Goal: Transaction & Acquisition: Purchase product/service

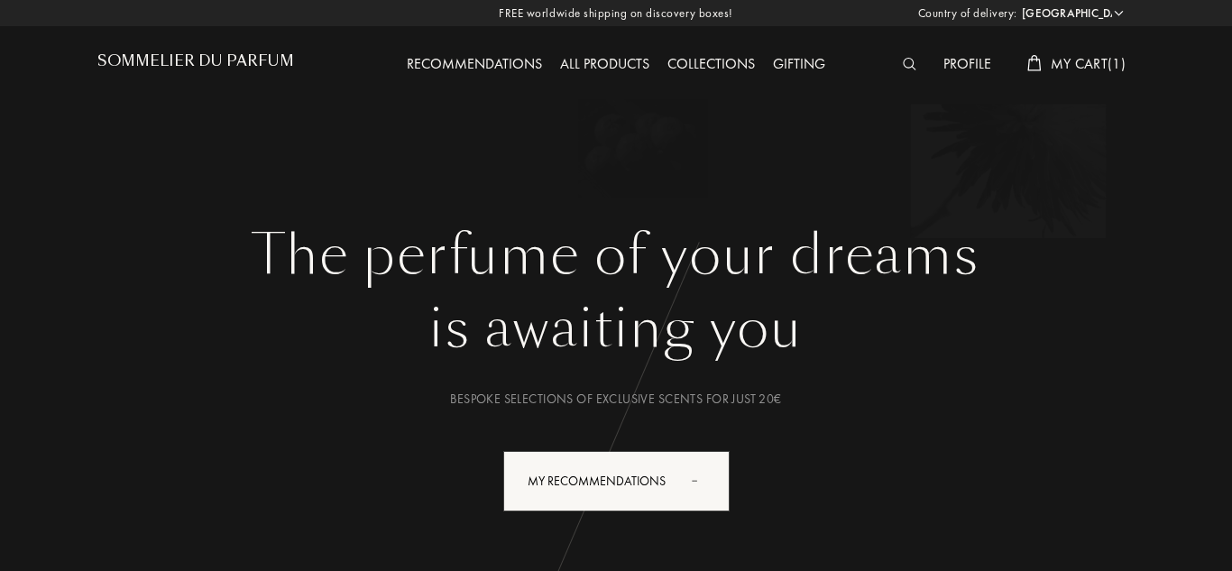
select select "IT"
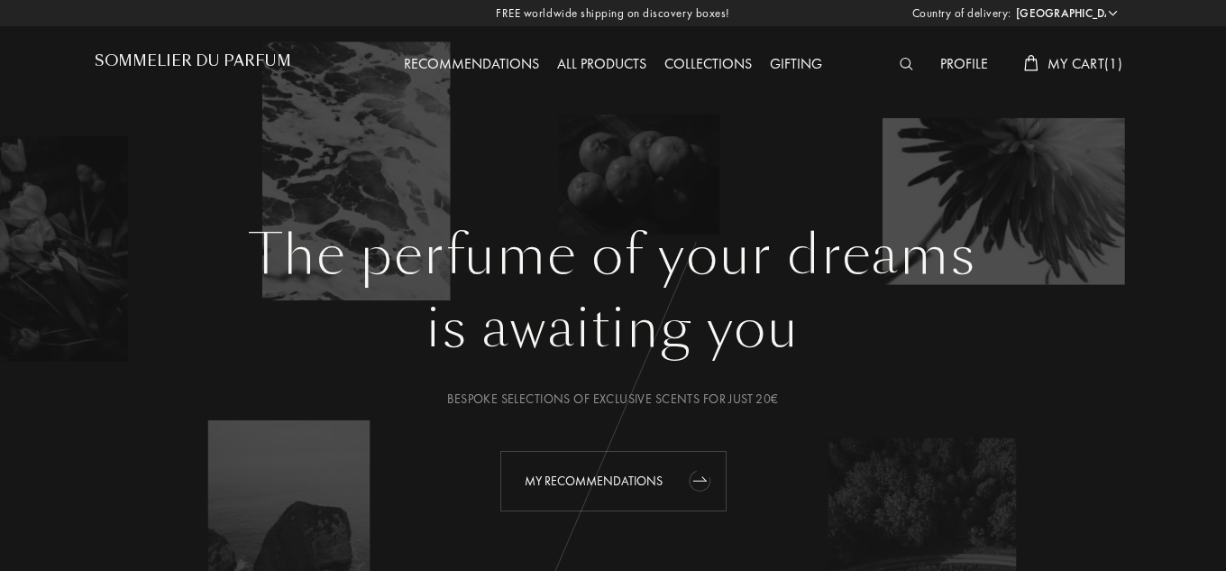
click at [611, 464] on div "My Recommendations" at bounding box center [613, 481] width 226 height 60
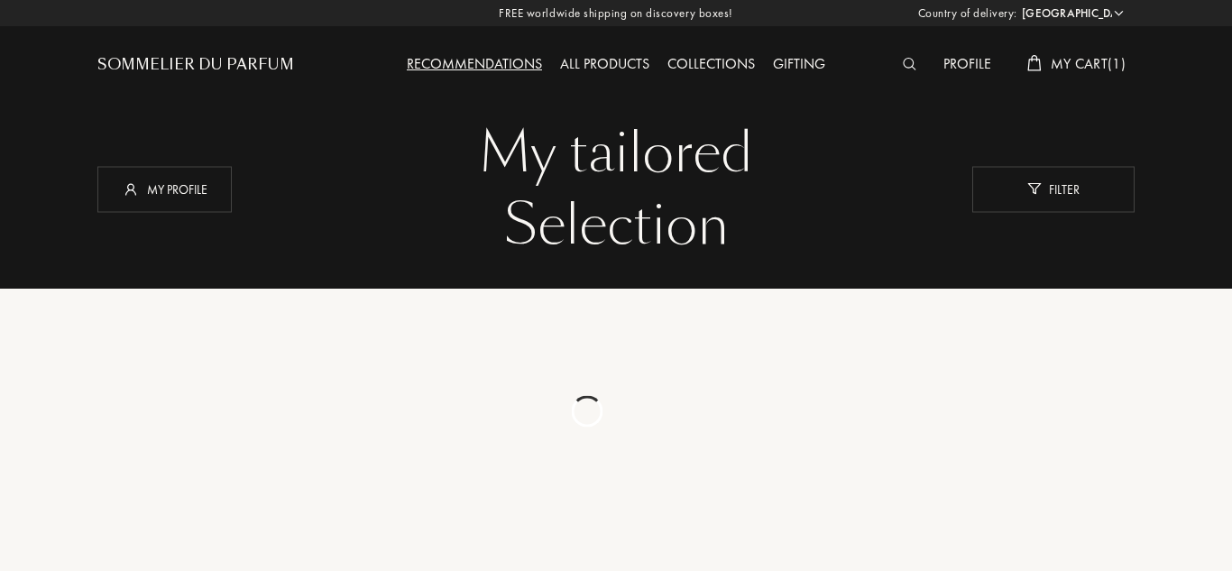
select select "IT"
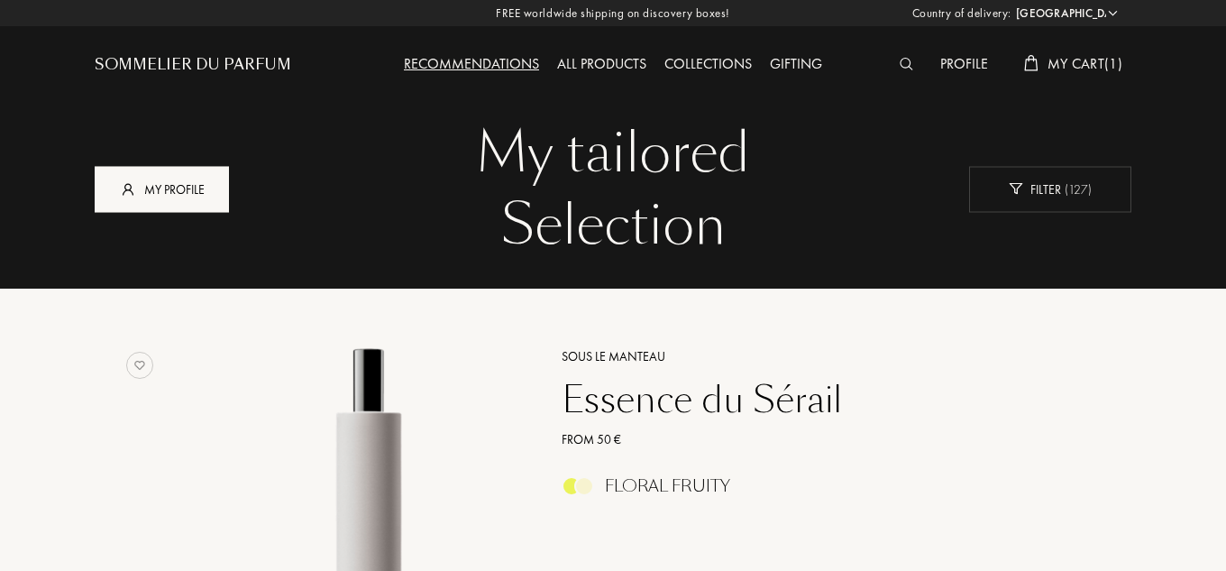
click at [201, 183] on div "My profile" at bounding box center [162, 189] width 134 height 46
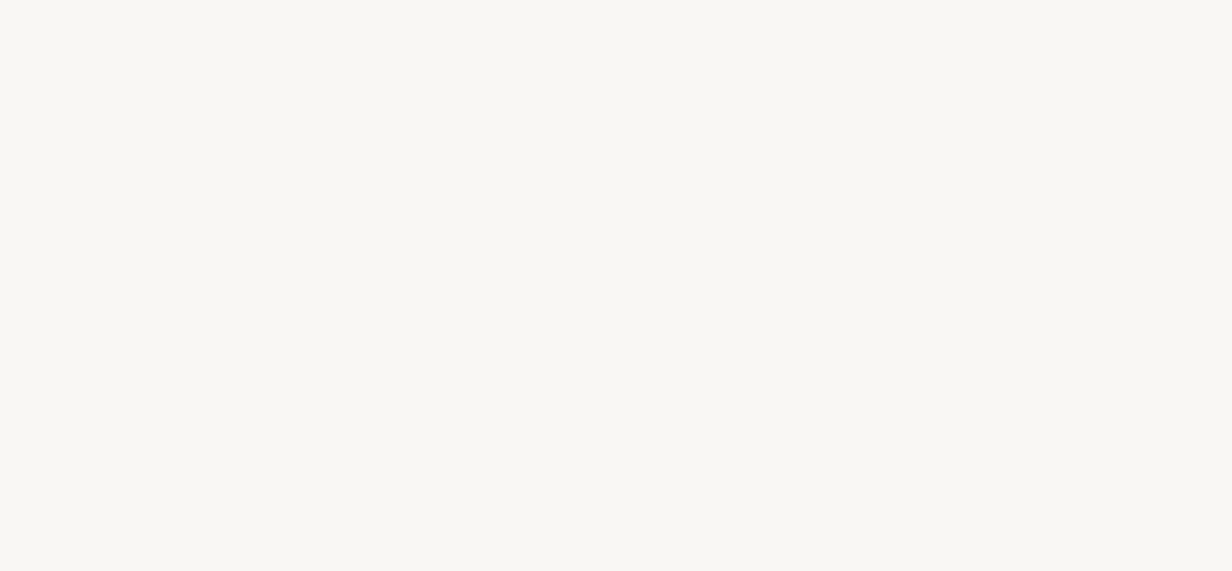
click at [667, 279] on div "w" at bounding box center [659, 250] width 29 height 68
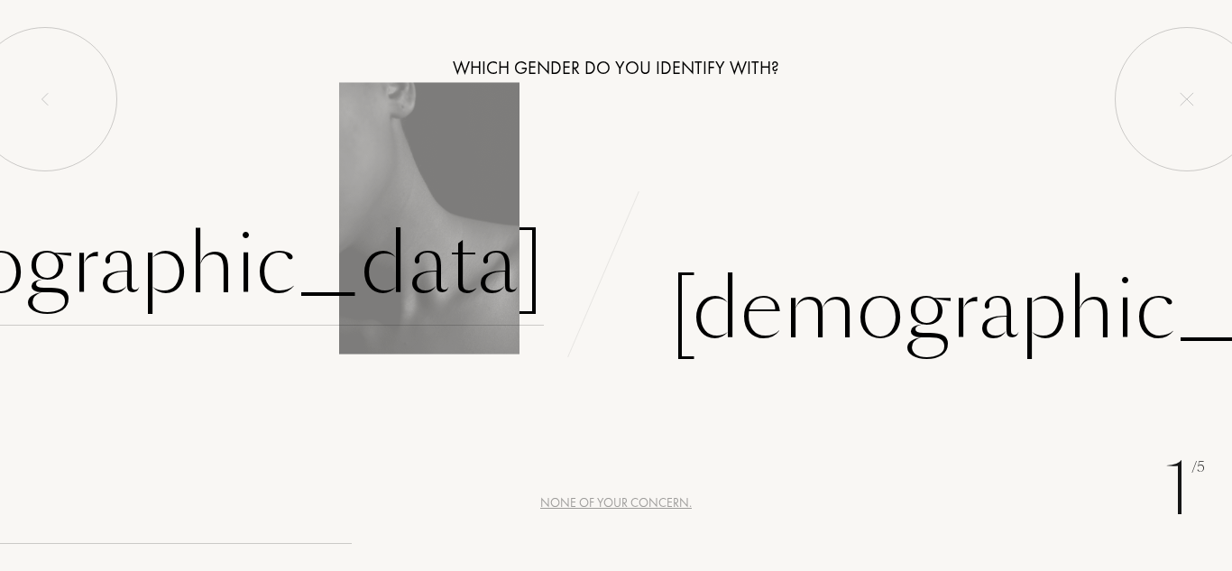
click at [399, 270] on div "Female" at bounding box center [167, 265] width 753 height 122
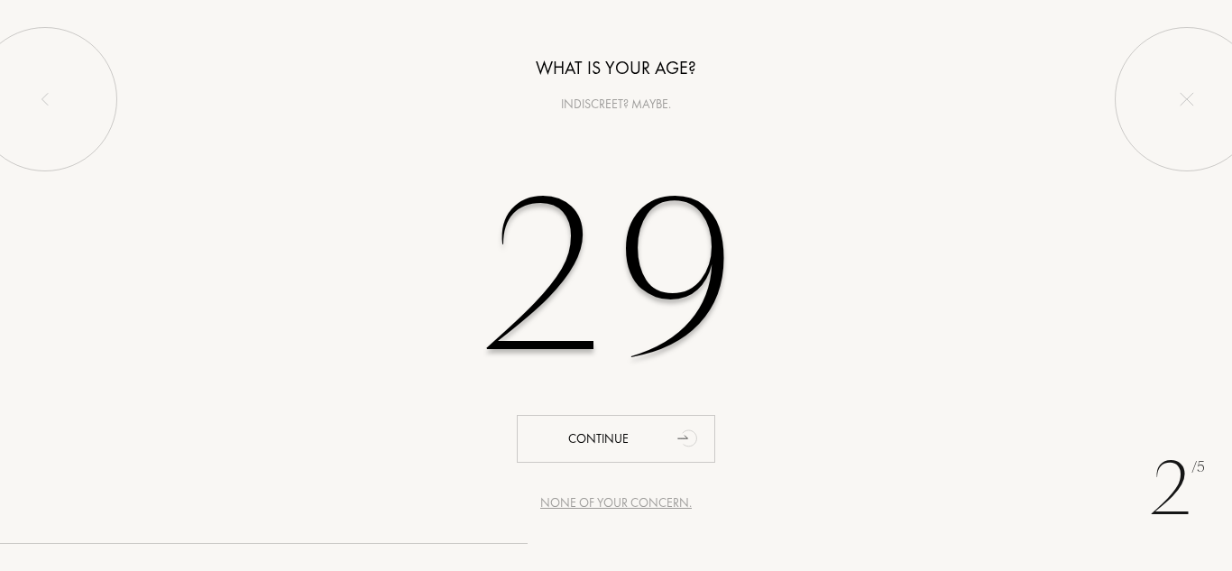
type input "29"
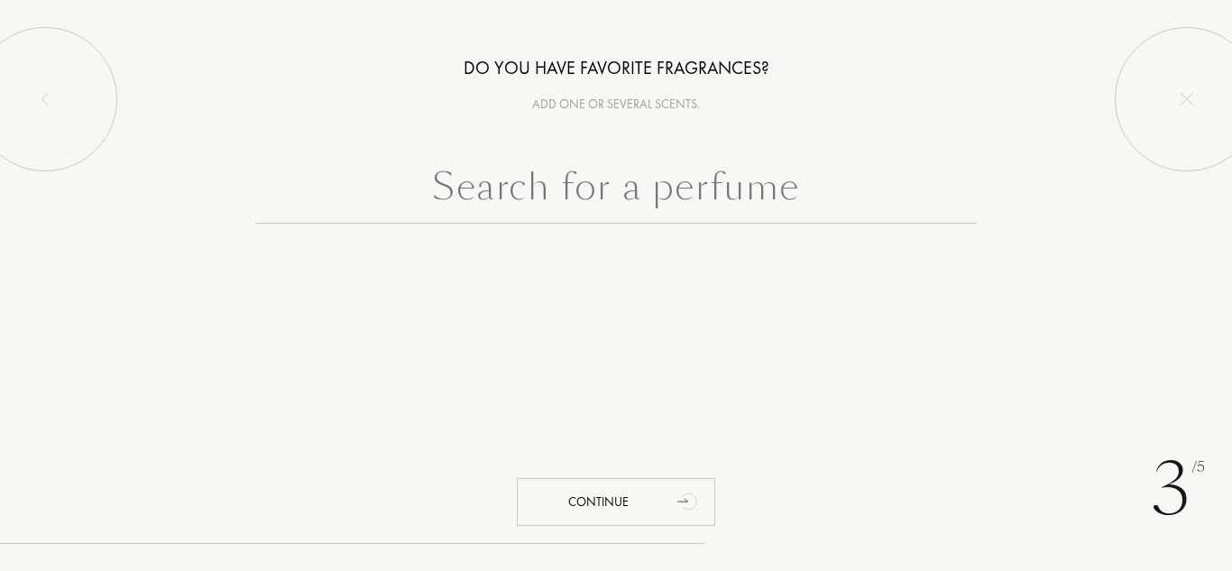
click at [640, 212] on input "text" at bounding box center [615, 191] width 721 height 65
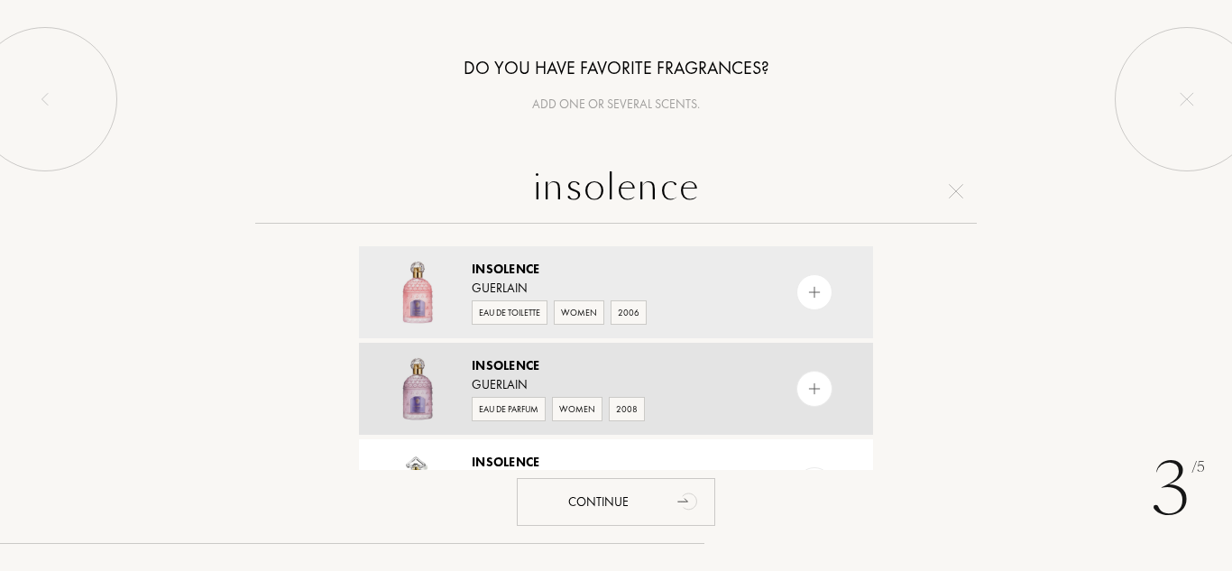
scroll to position [90, 0]
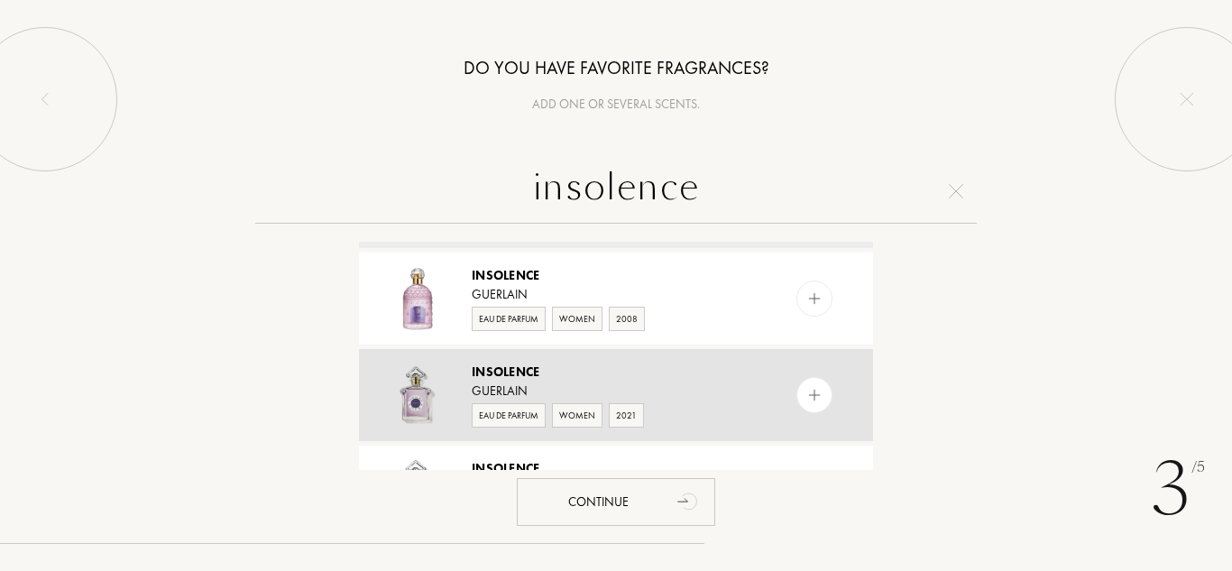
type input "insolence"
click at [581, 385] on div "Guerlain" at bounding box center [615, 390] width 287 height 19
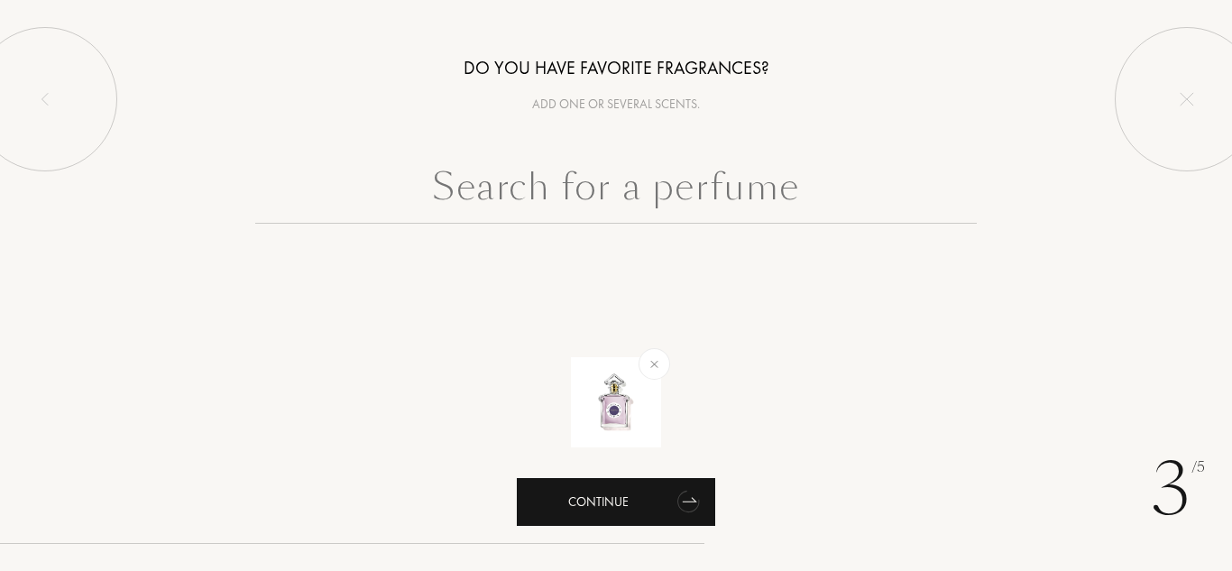
click at [608, 514] on div "Continue" at bounding box center [616, 502] width 198 height 48
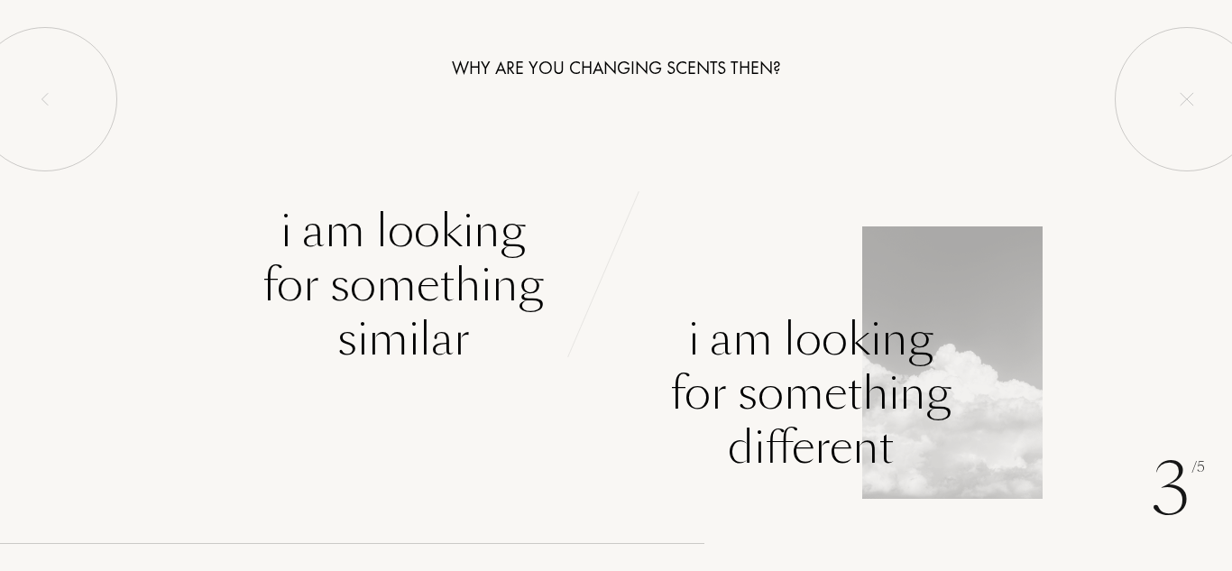
click at [888, 380] on div "I am looking for something different" at bounding box center [810, 393] width 281 height 162
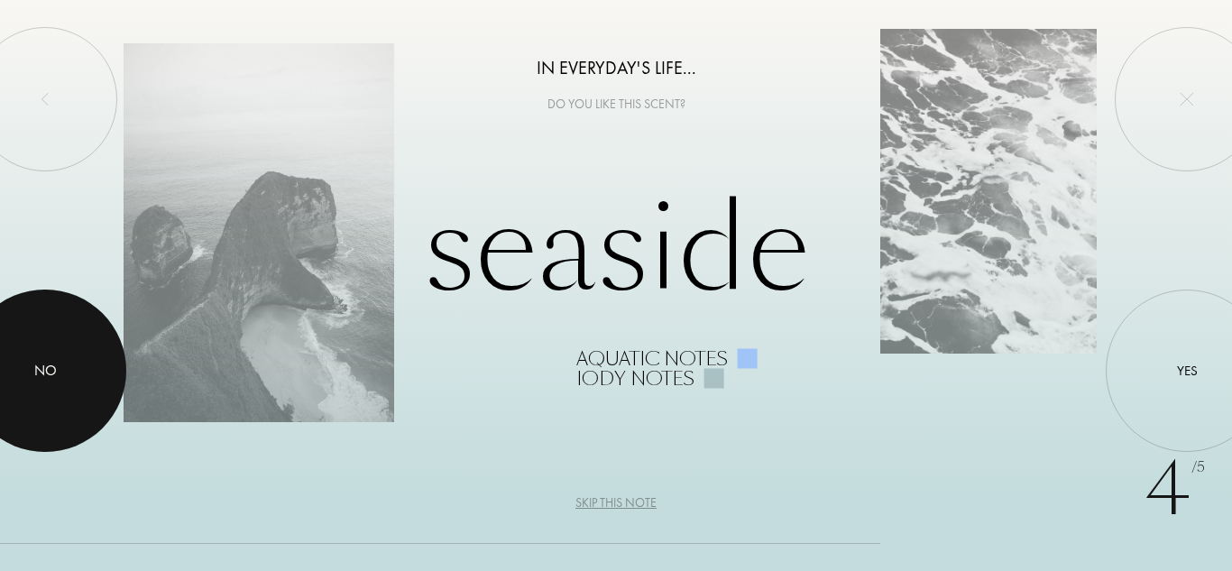
click at [44, 377] on div "No" at bounding box center [45, 371] width 23 height 22
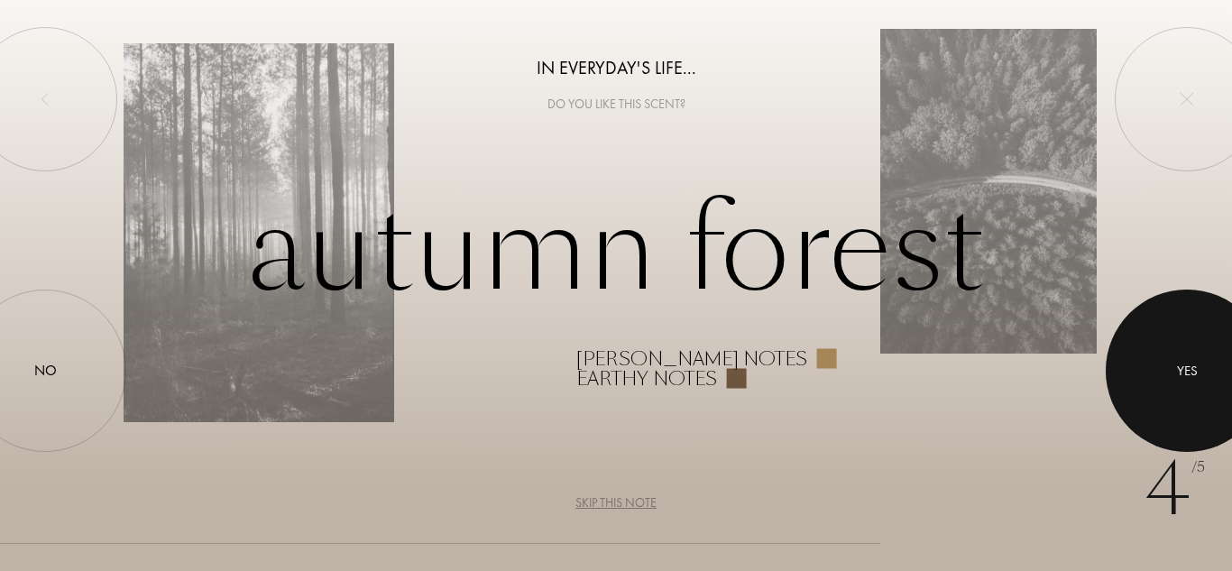
click at [1216, 406] on div at bounding box center [1187, 370] width 162 height 162
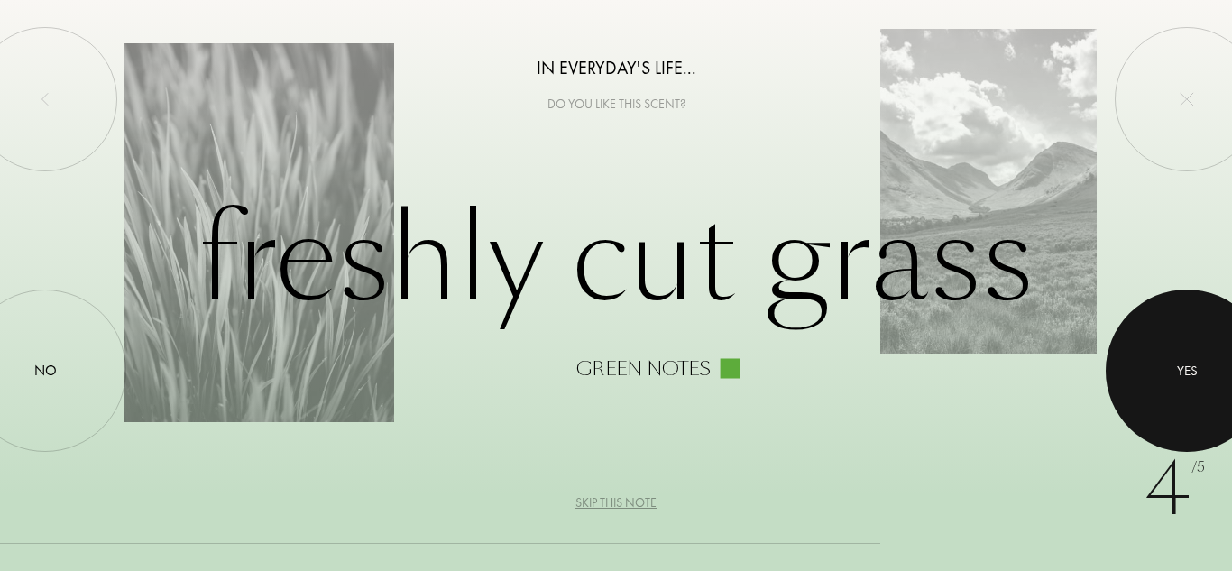
click at [1216, 406] on div at bounding box center [1187, 370] width 162 height 162
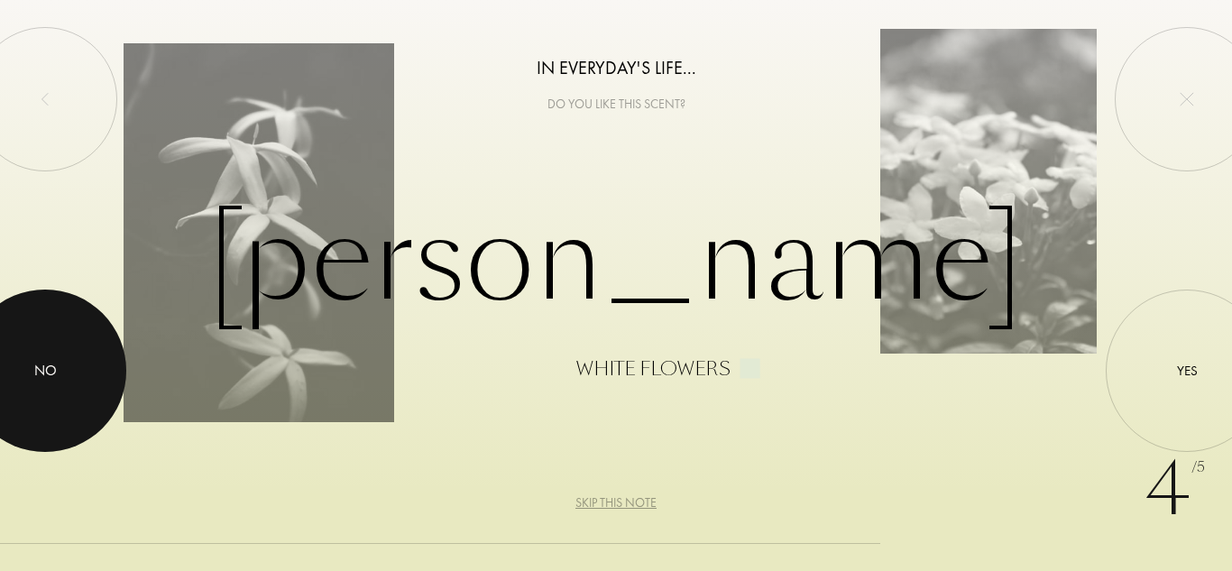
click at [78, 406] on div at bounding box center [45, 370] width 162 height 162
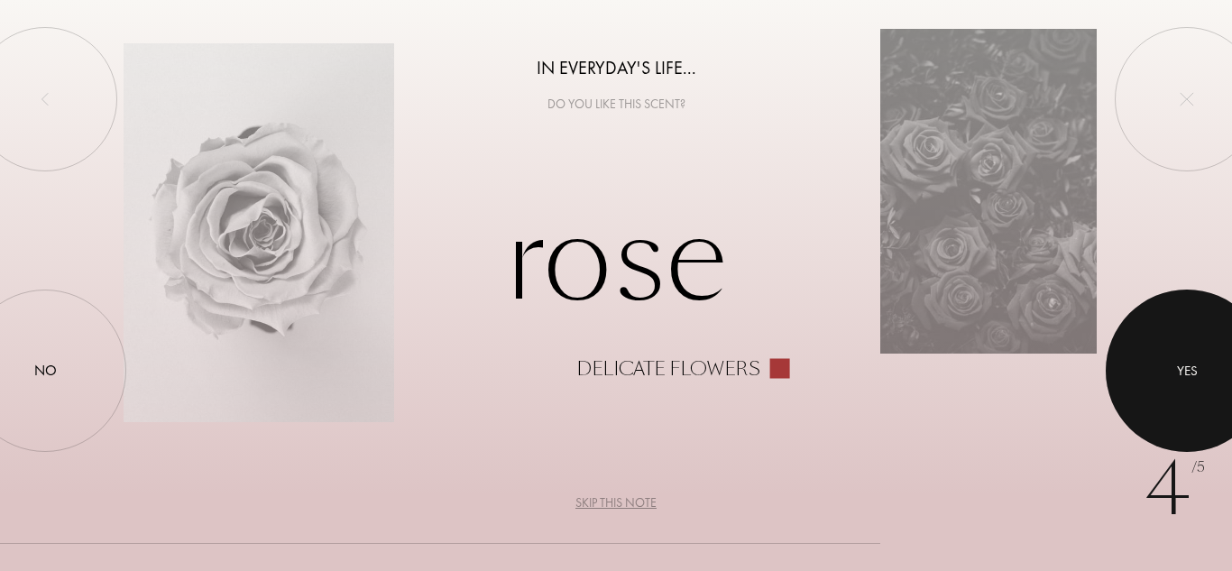
click at [1180, 370] on div "Yes" at bounding box center [1187, 371] width 21 height 21
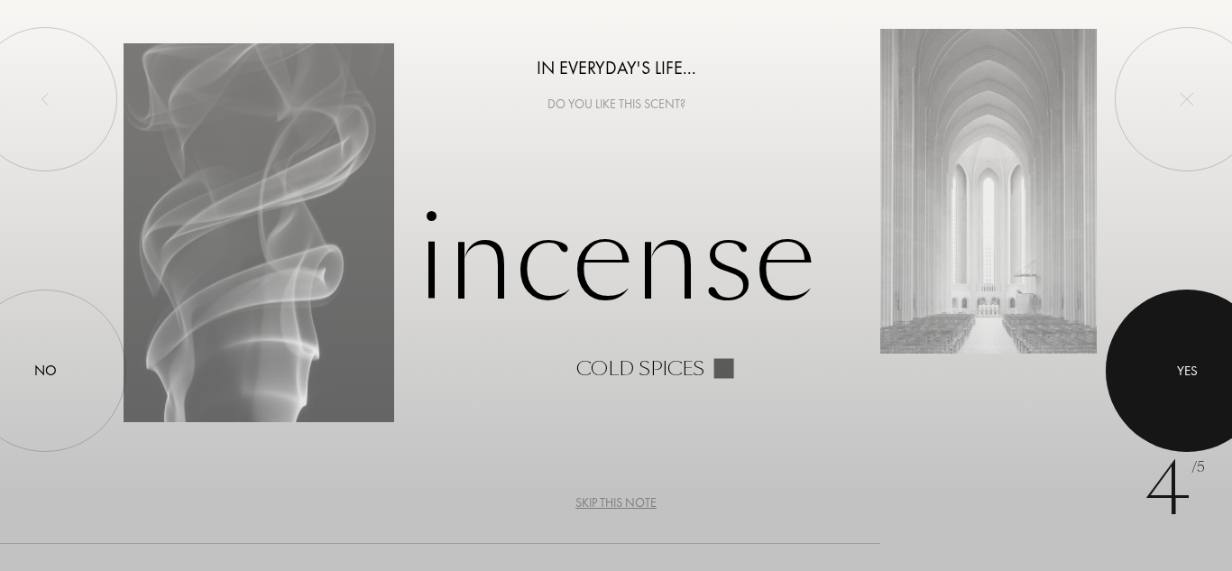
click at [1180, 370] on div "Yes" at bounding box center [1187, 371] width 21 height 21
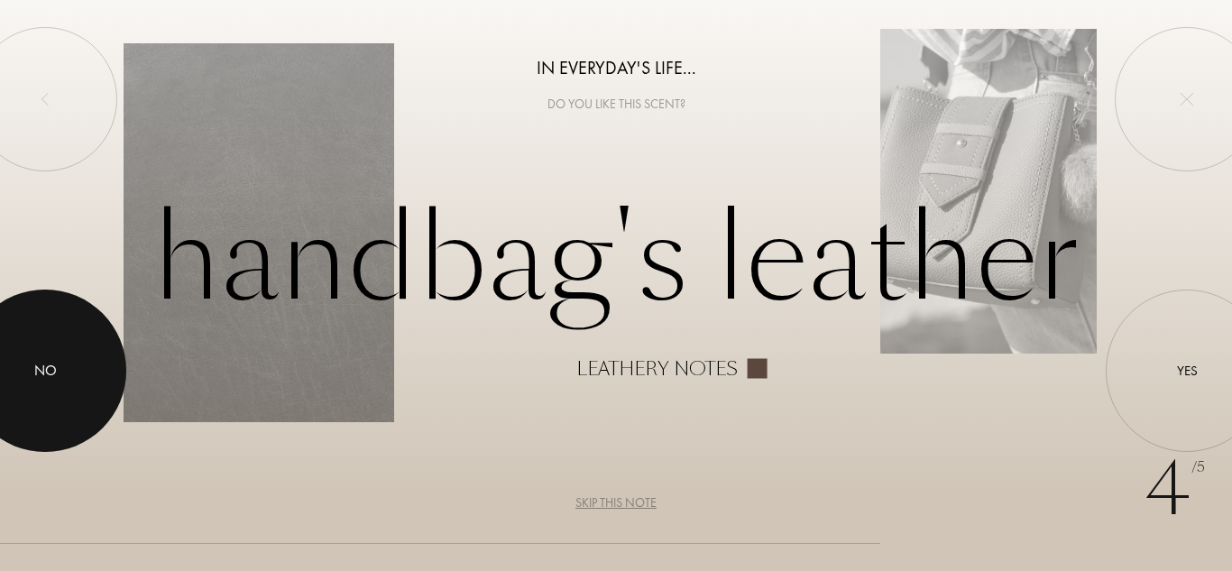
click at [66, 376] on div at bounding box center [45, 370] width 162 height 162
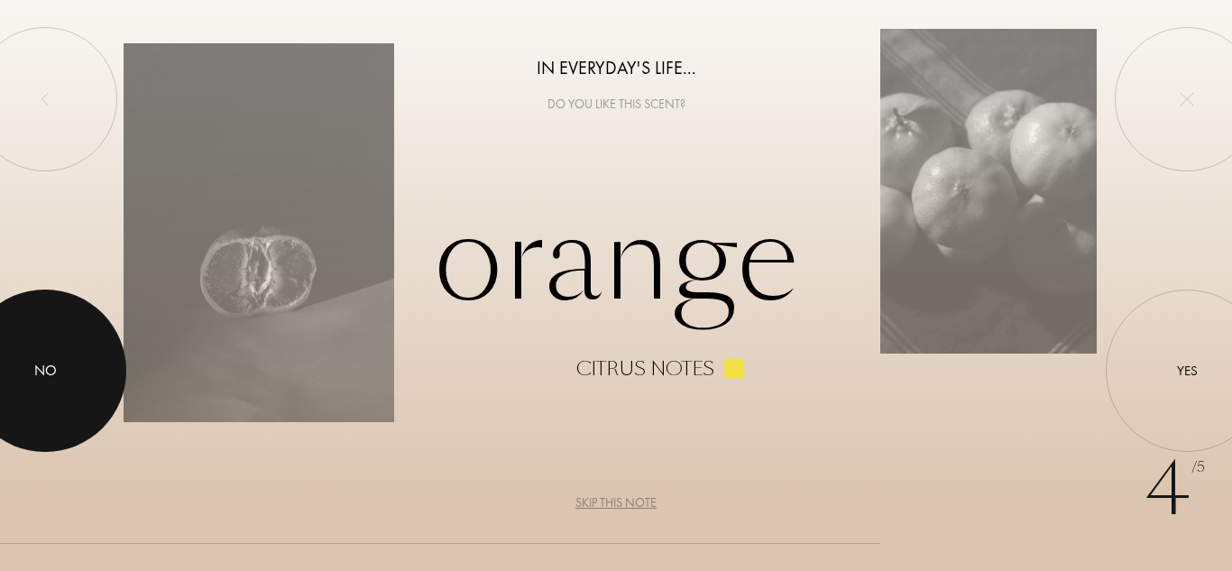
click at [66, 376] on div at bounding box center [45, 370] width 162 height 162
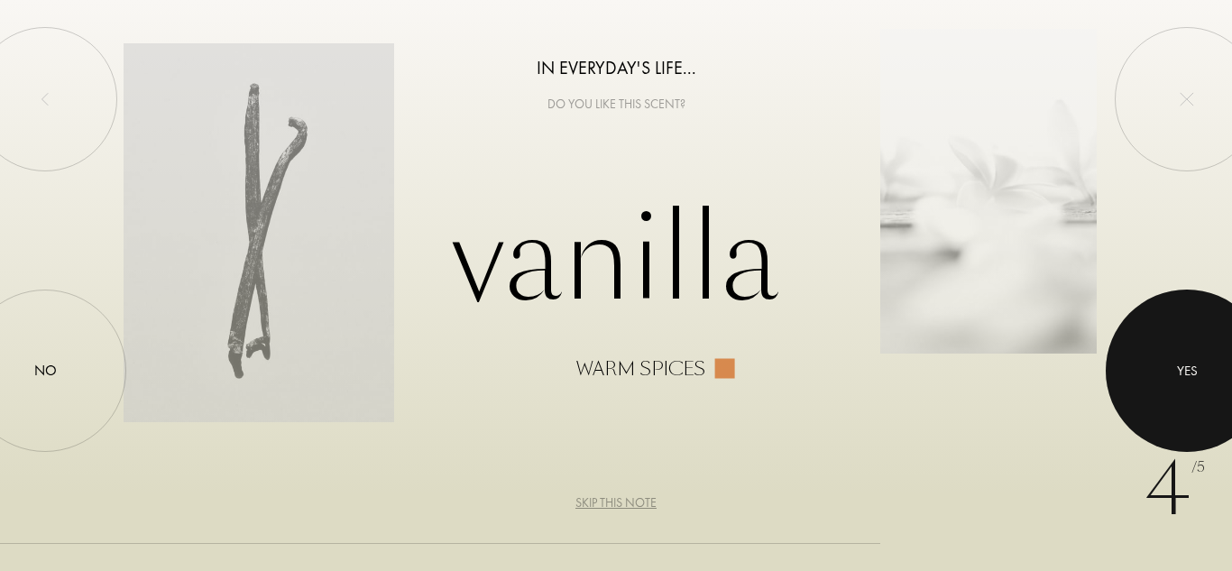
click at [1209, 342] on div at bounding box center [1187, 370] width 162 height 162
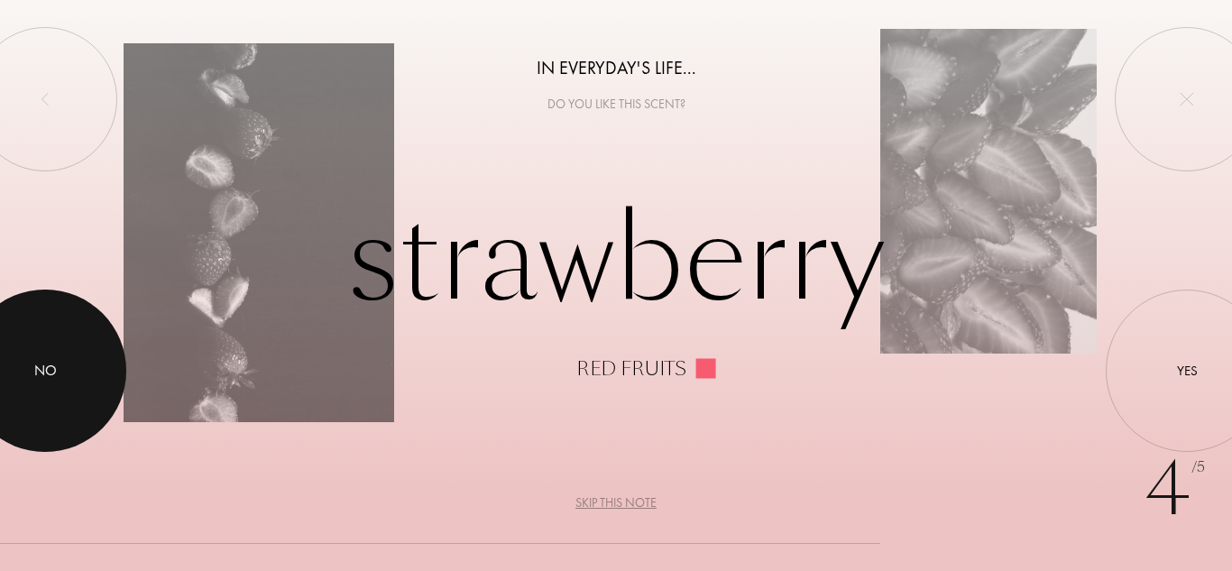
click at [34, 370] on div "No" at bounding box center [45, 371] width 23 height 22
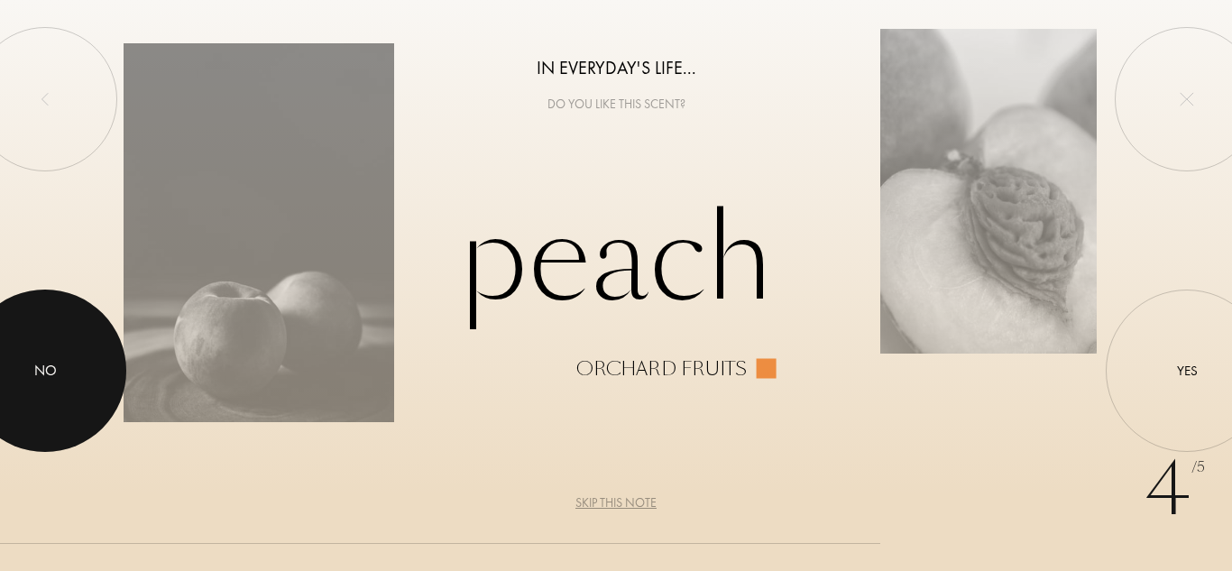
click at [111, 336] on div at bounding box center [45, 370] width 162 height 162
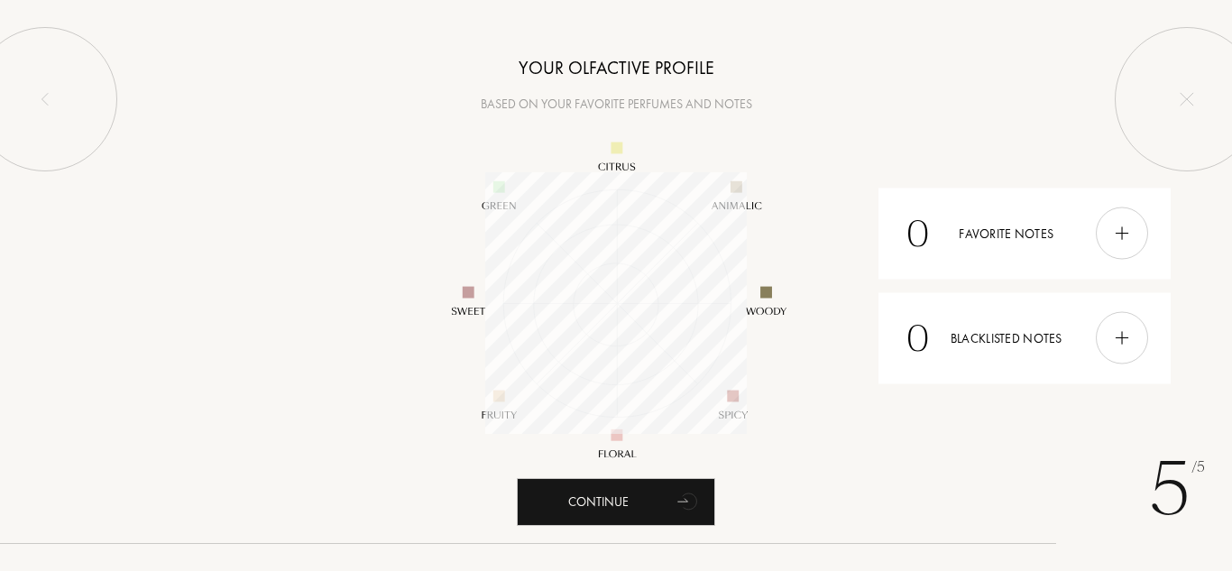
scroll to position [262, 262]
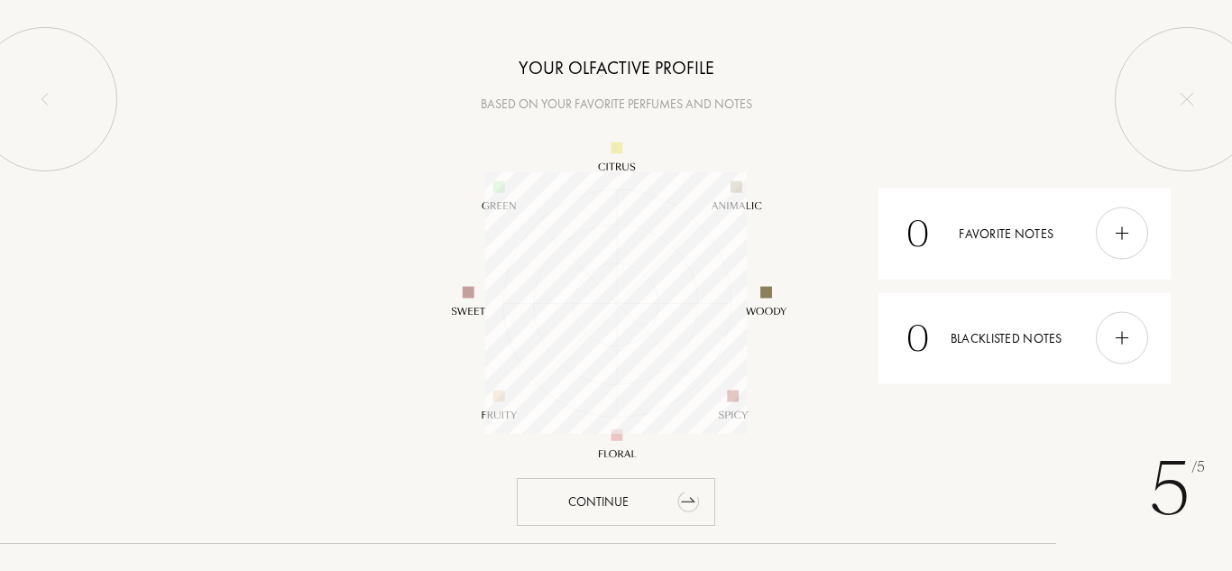
click at [648, 486] on div "Continue" at bounding box center [616, 502] width 198 height 48
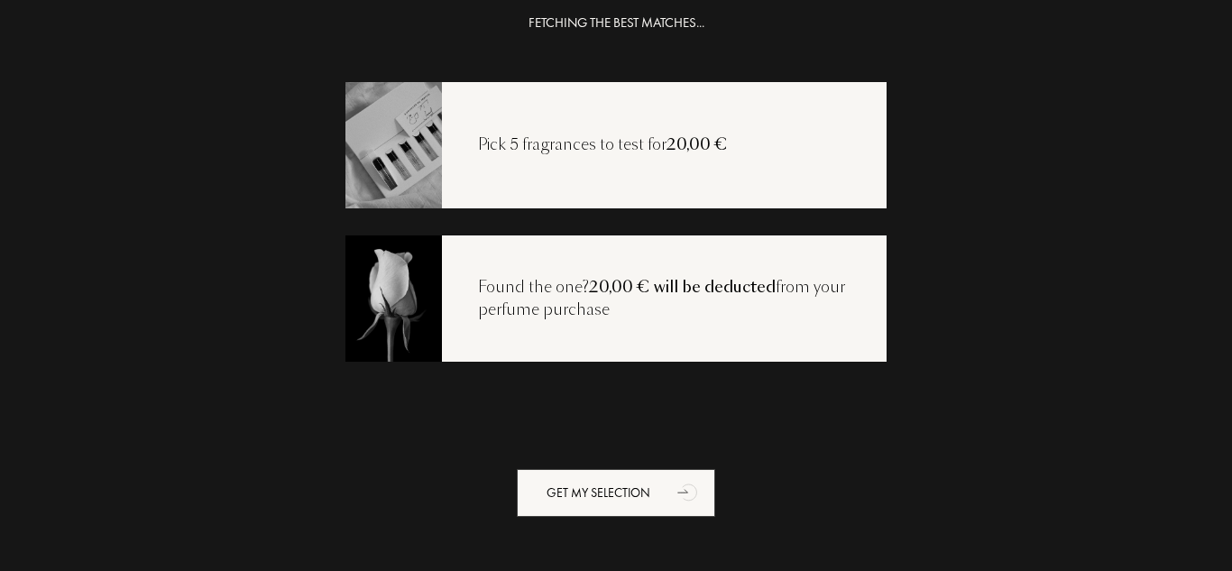
scroll to position [36, 0]
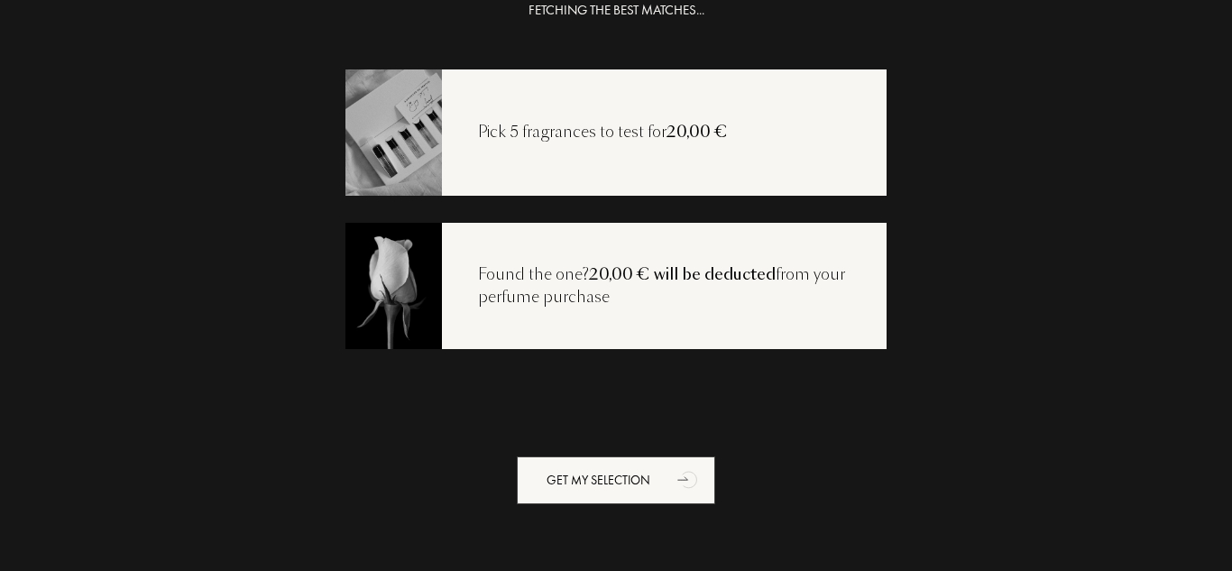
click at [592, 136] on div "Pick 5 fragrances to test for 20,00 €" at bounding box center [603, 132] width 322 height 23
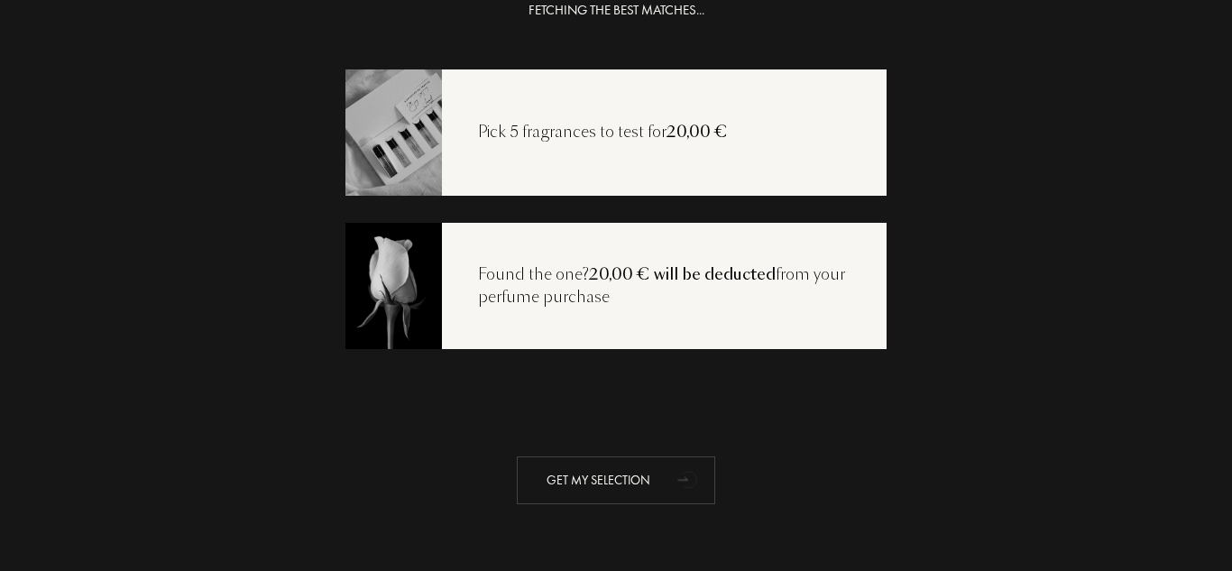
click at [588, 483] on div "Get my selection" at bounding box center [616, 480] width 198 height 48
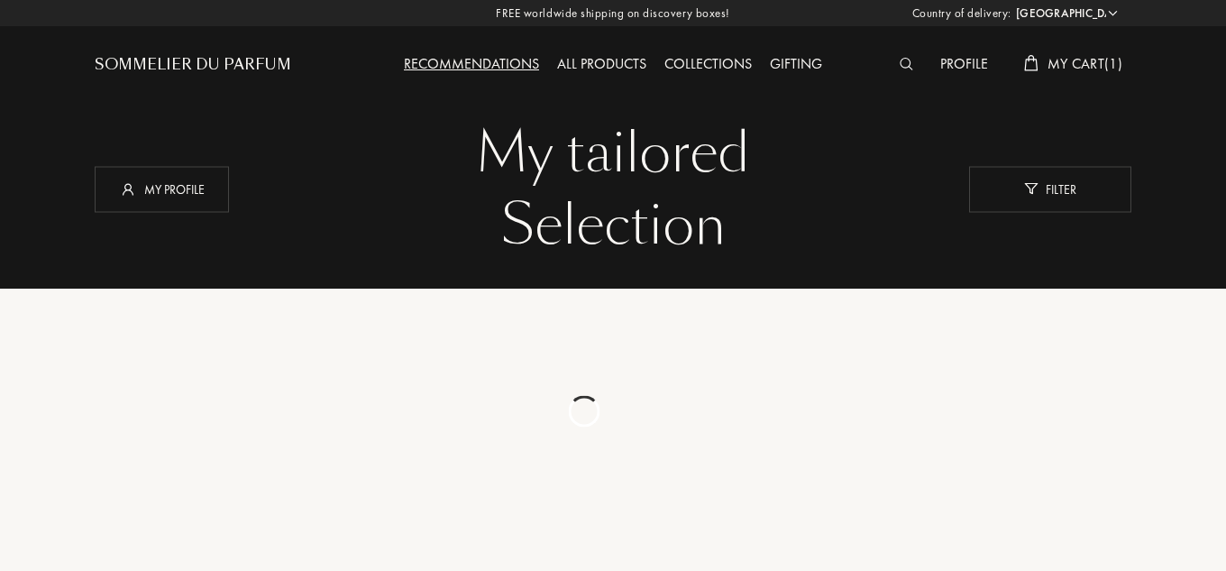
select select "IT"
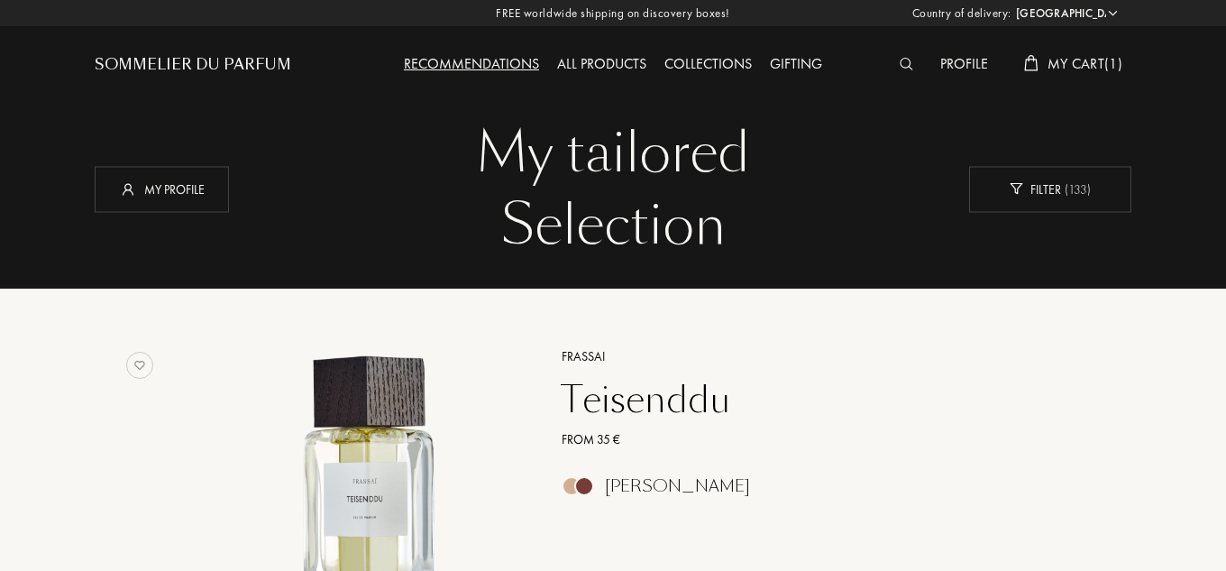
click at [946, 66] on div "Profile" at bounding box center [965, 64] width 66 height 23
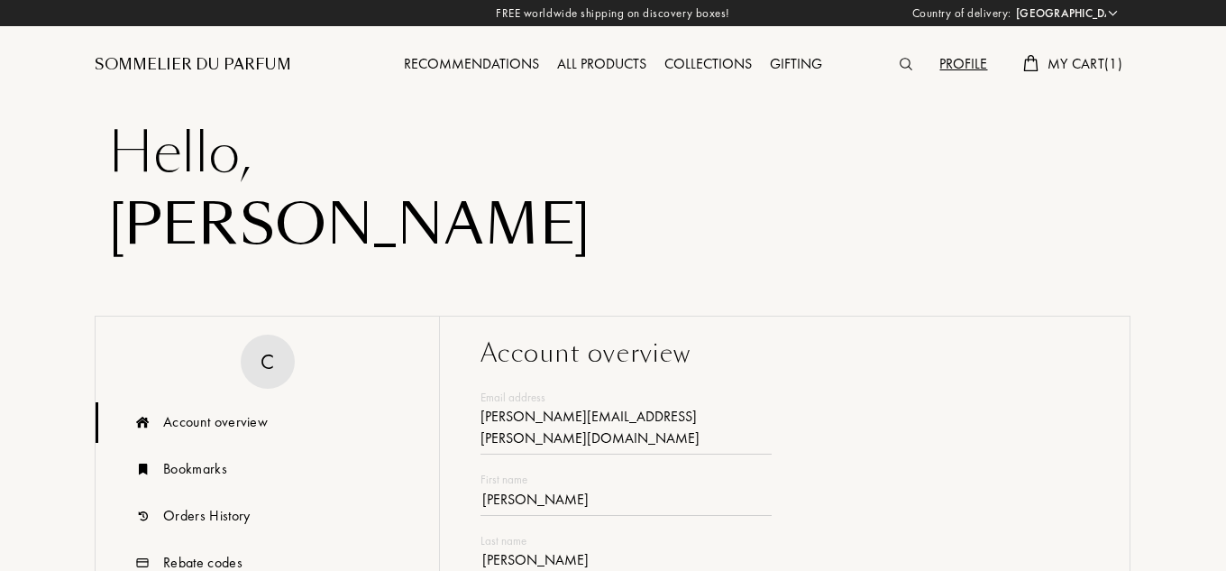
select select "IT"
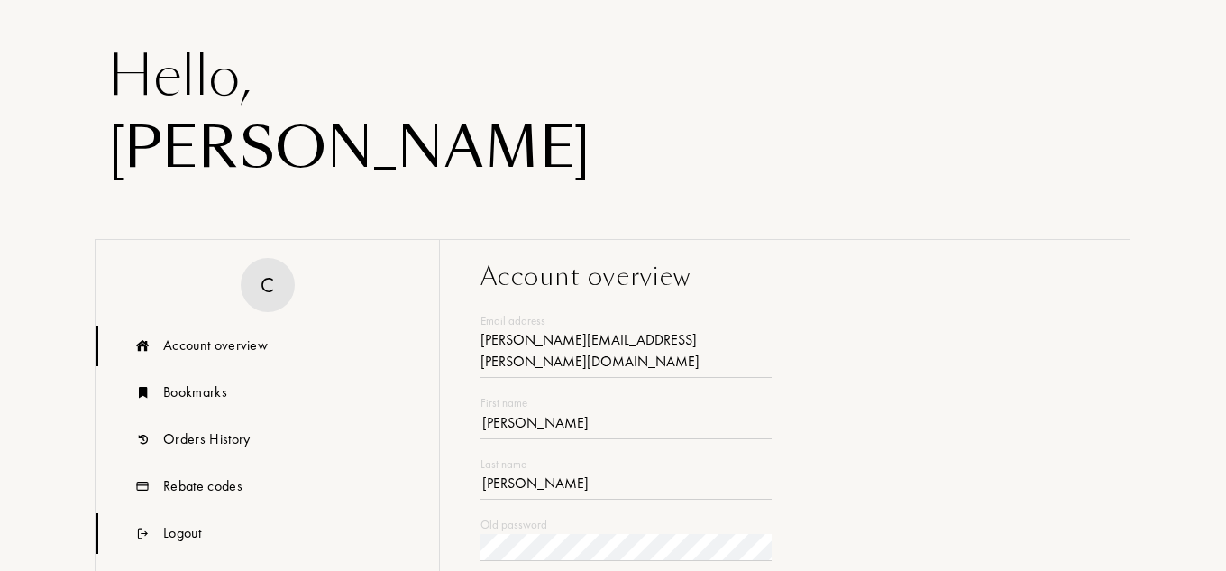
scroll to position [180, 0]
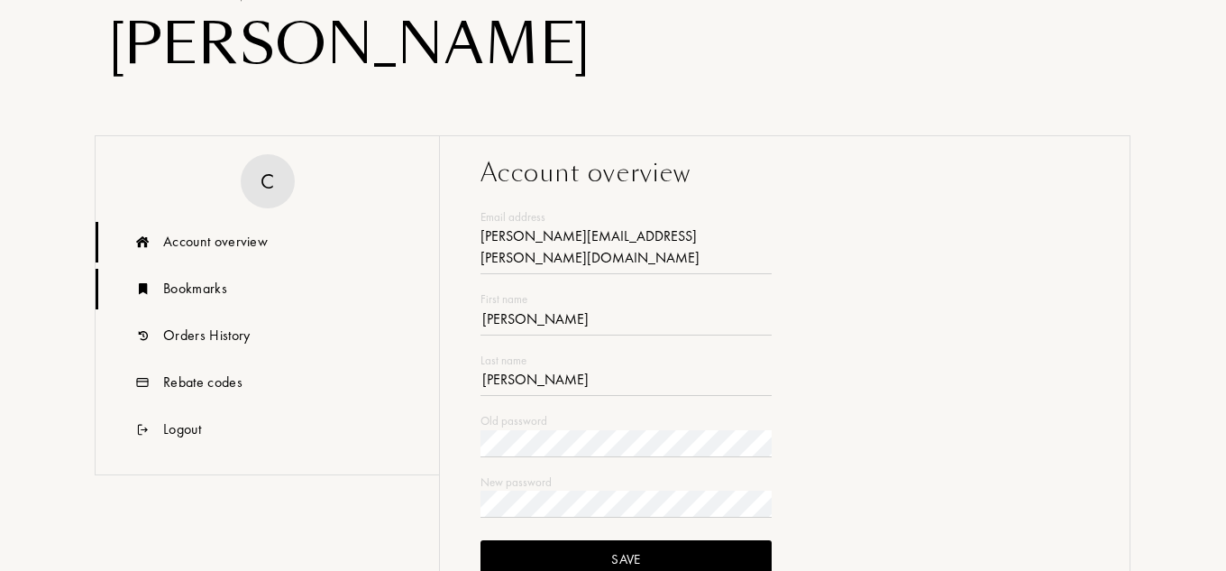
click at [189, 285] on div "Bookmarks" at bounding box center [195, 289] width 64 height 22
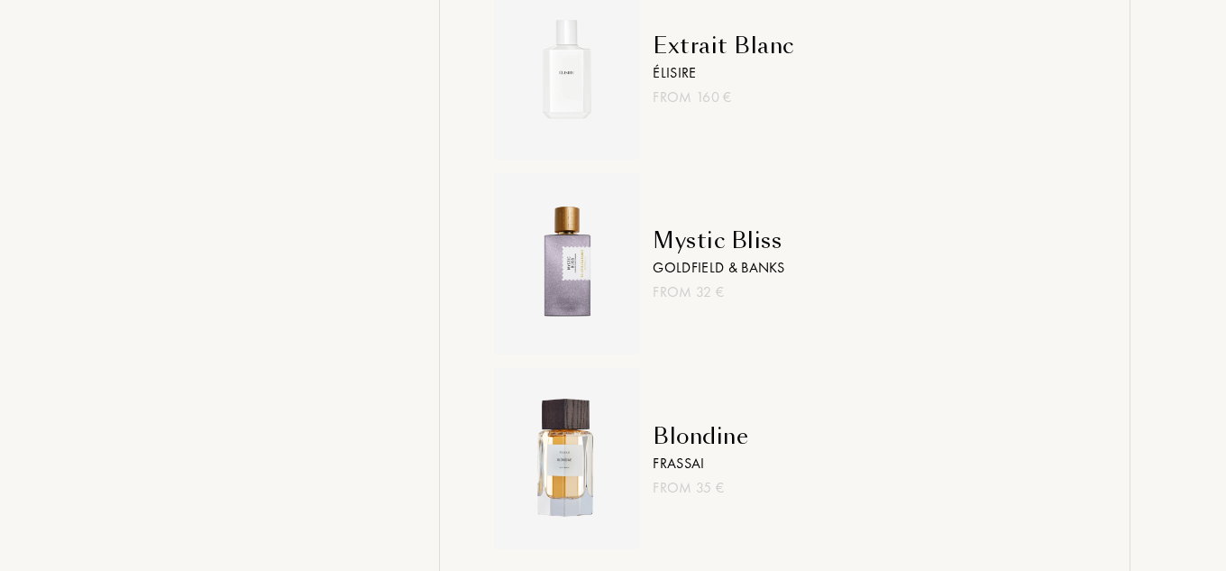
scroll to position [3156, 0]
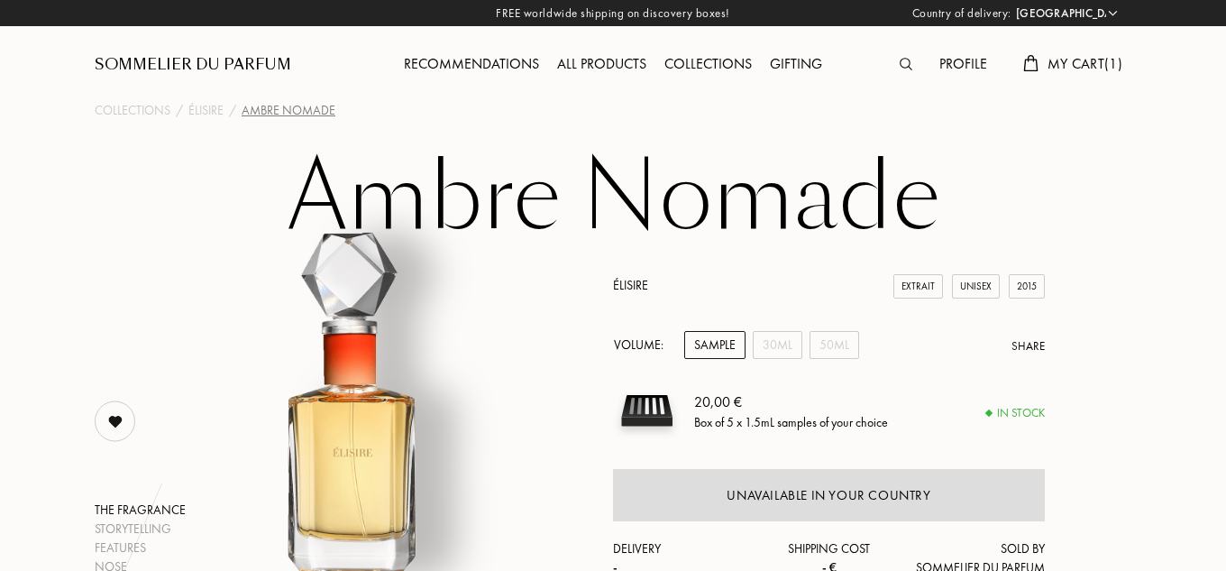
select select "IT"
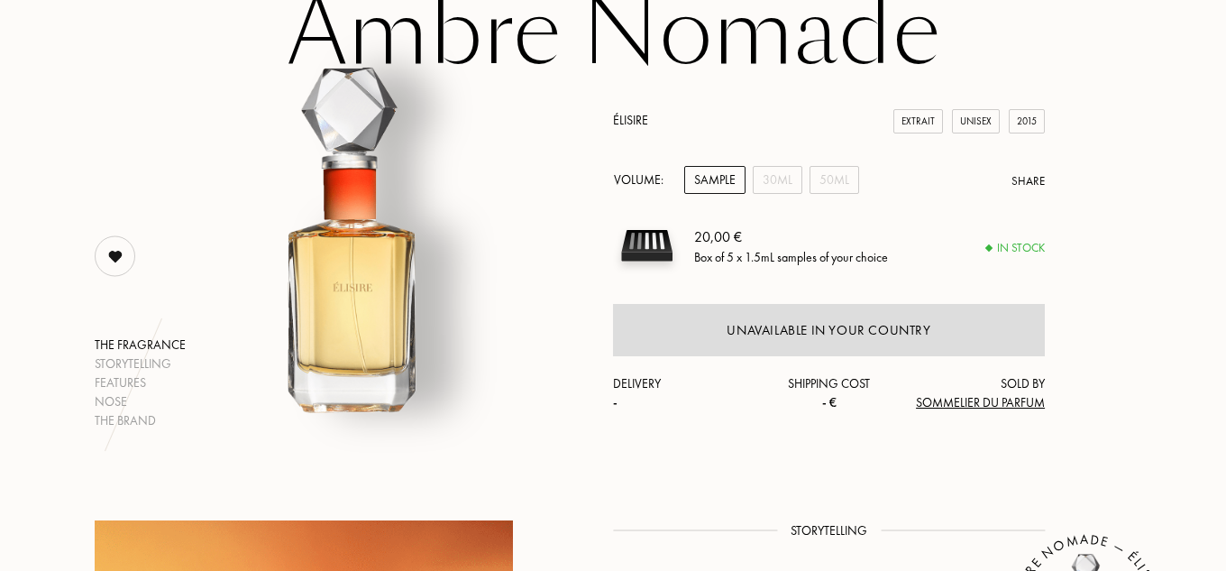
scroll to position [180, 0]
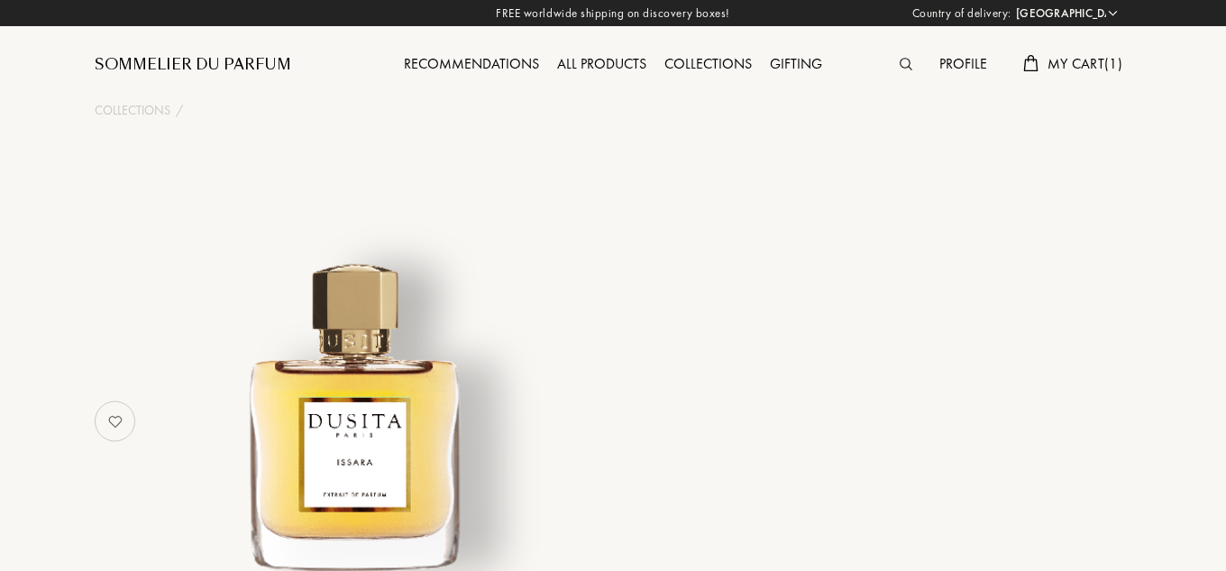
select select "IT"
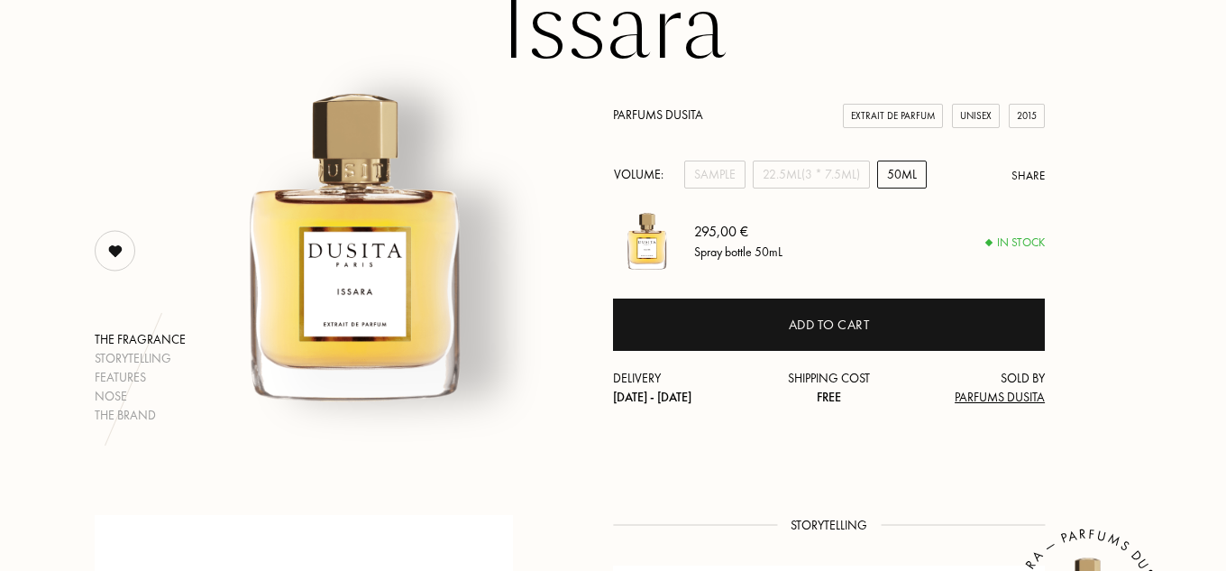
scroll to position [180, 0]
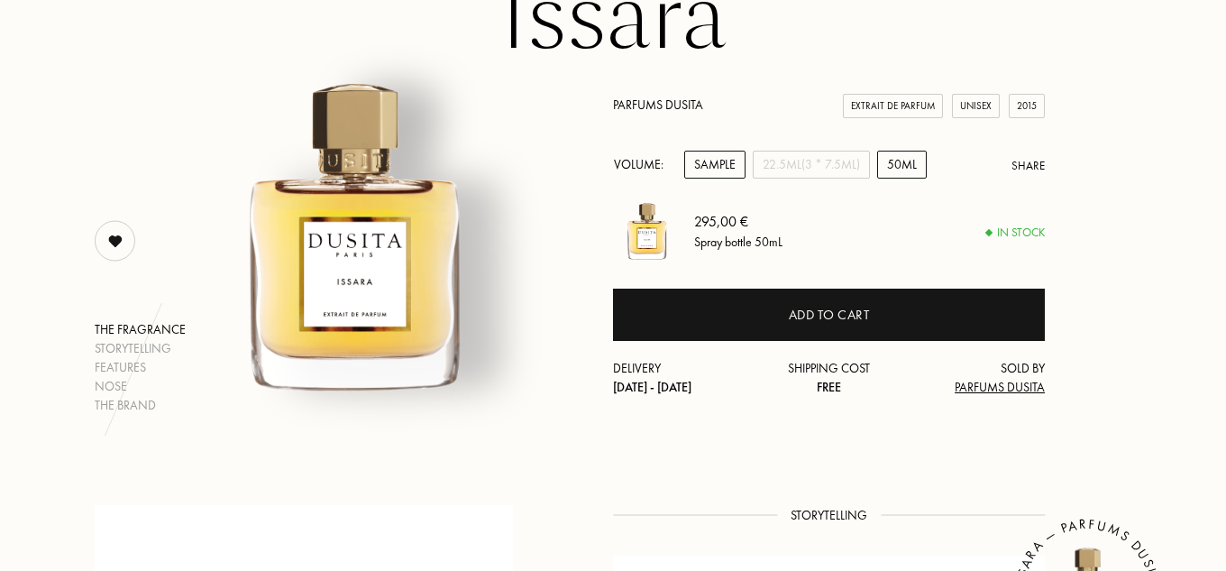
click at [732, 162] on div "Sample" at bounding box center [714, 165] width 61 height 28
